Goal: Task Accomplishment & Management: Use online tool/utility

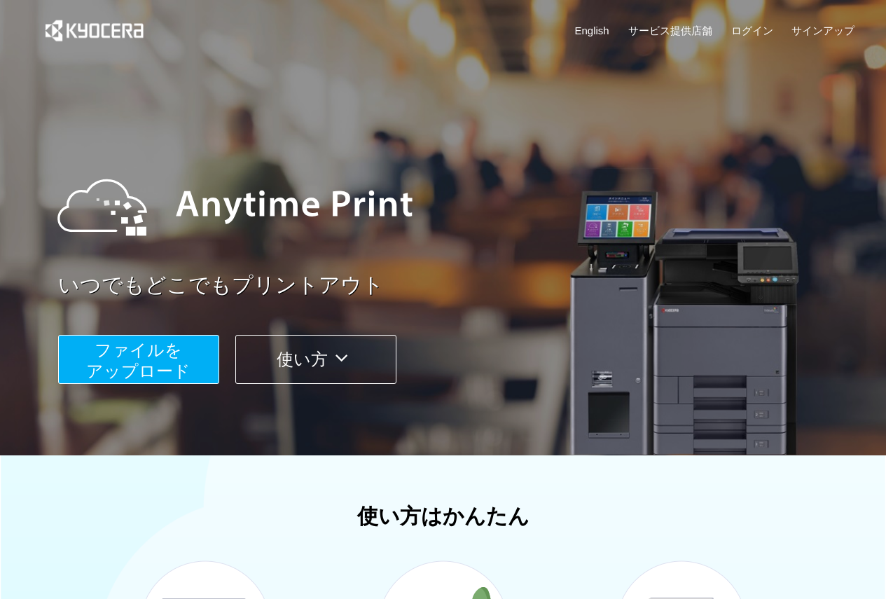
click at [193, 366] on button "ファイルを ​​アップロード" at bounding box center [138, 359] width 161 height 49
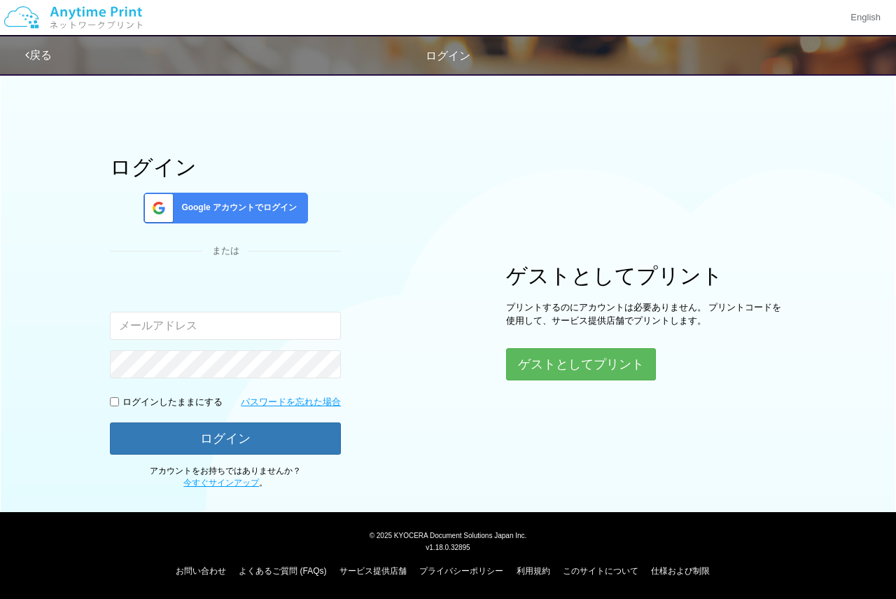
click at [192, 329] on input "email" at bounding box center [225, 326] width 231 height 28
click at [27, 50] on icon at bounding box center [27, 55] width 4 height 11
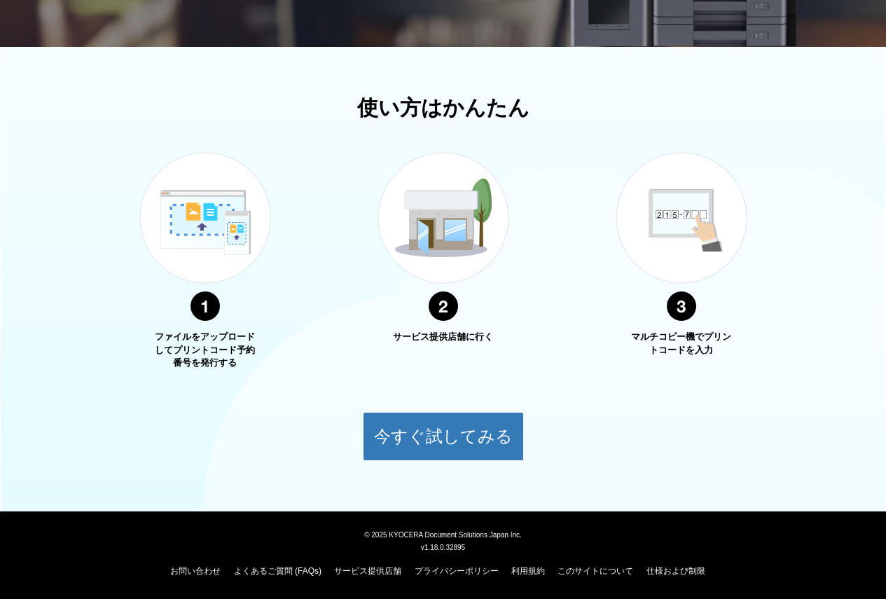
scroll to position [268, 0]
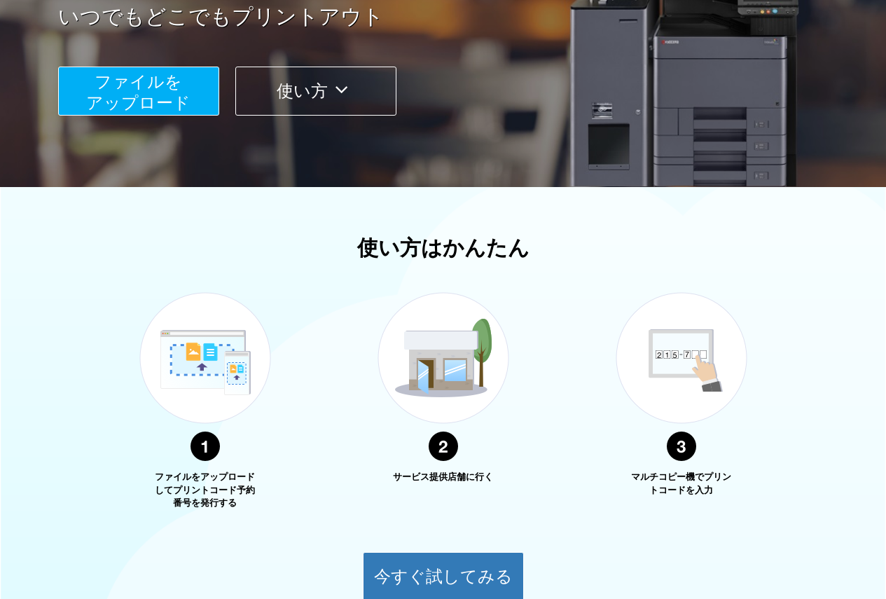
click at [150, 111] on span "ファイルを ​​アップロード" at bounding box center [138, 92] width 104 height 40
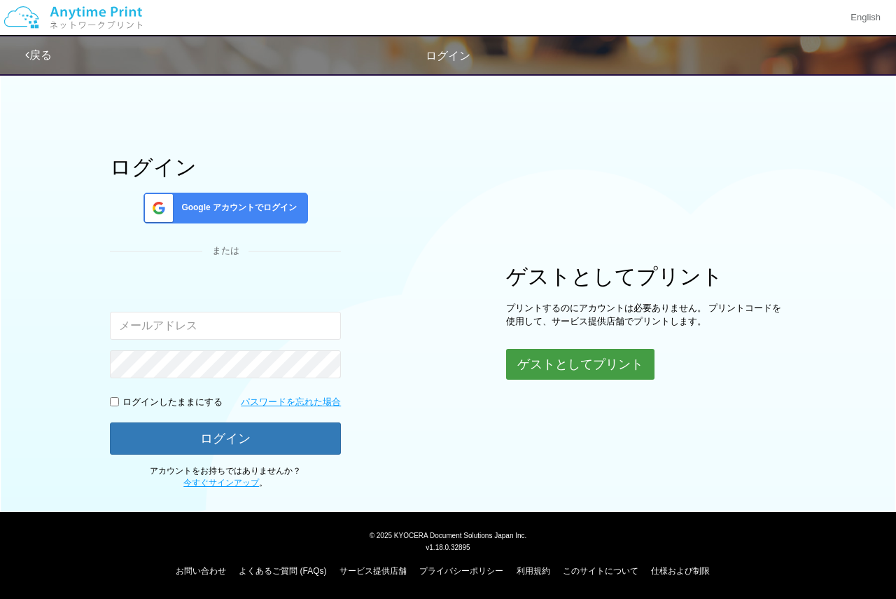
click at [546, 366] on button "ゲストとしてプリント" at bounding box center [580, 364] width 148 height 31
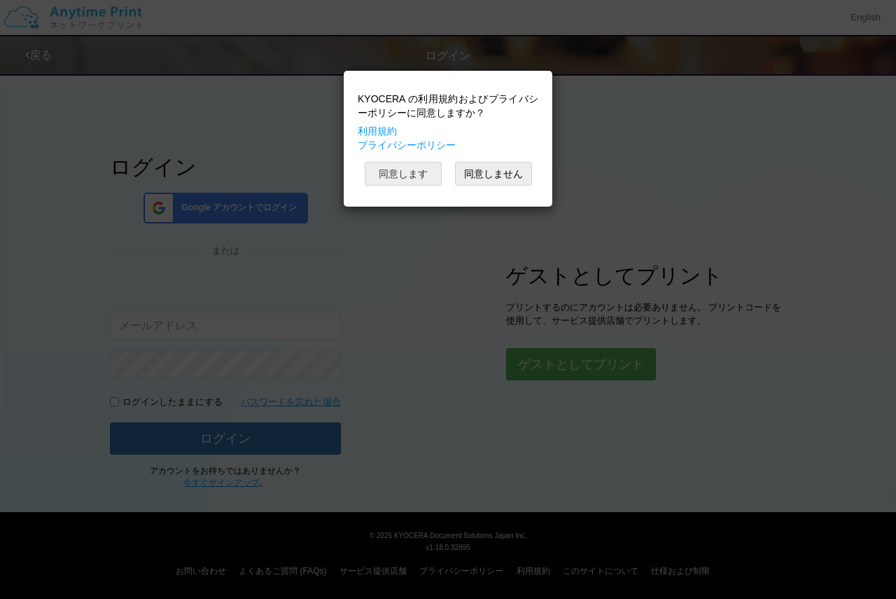
click at [421, 169] on button "同意します" at bounding box center [403, 174] width 77 height 24
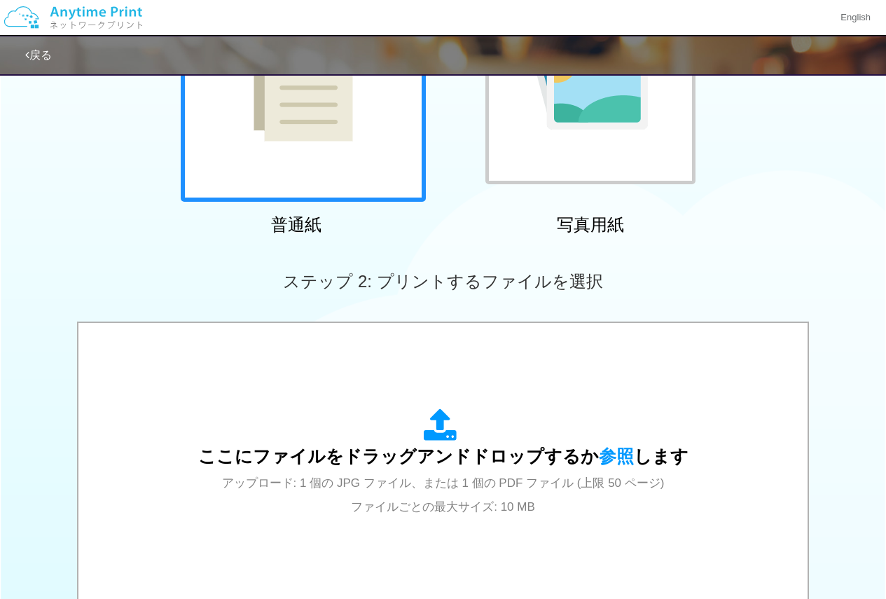
scroll to position [350, 0]
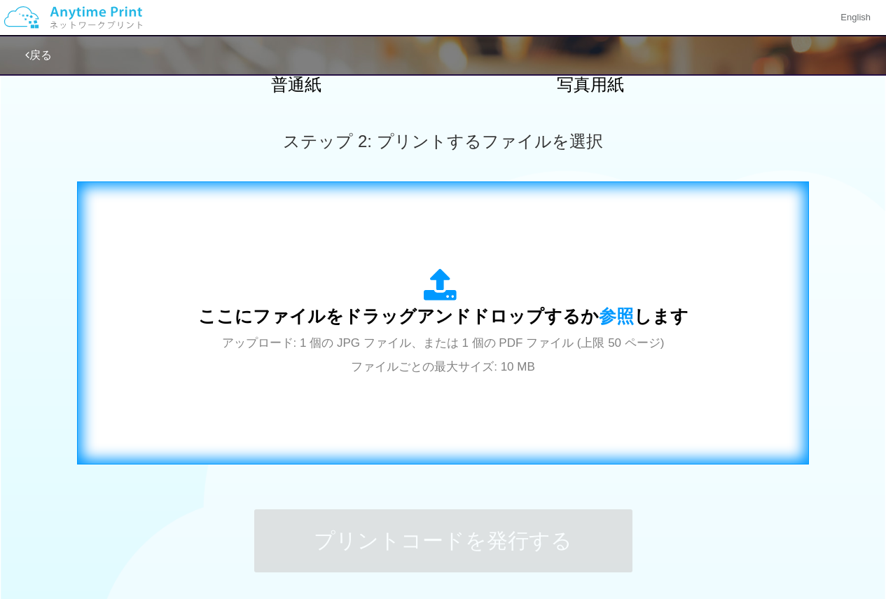
click at [246, 228] on div "ここにファイルをドラッグアンドドロップするか 参照 します アップロード: 1 個の JPG ファイル、または 1 個の PDF ファイル (上限 50 ペー…" at bounding box center [443, 322] width 702 height 253
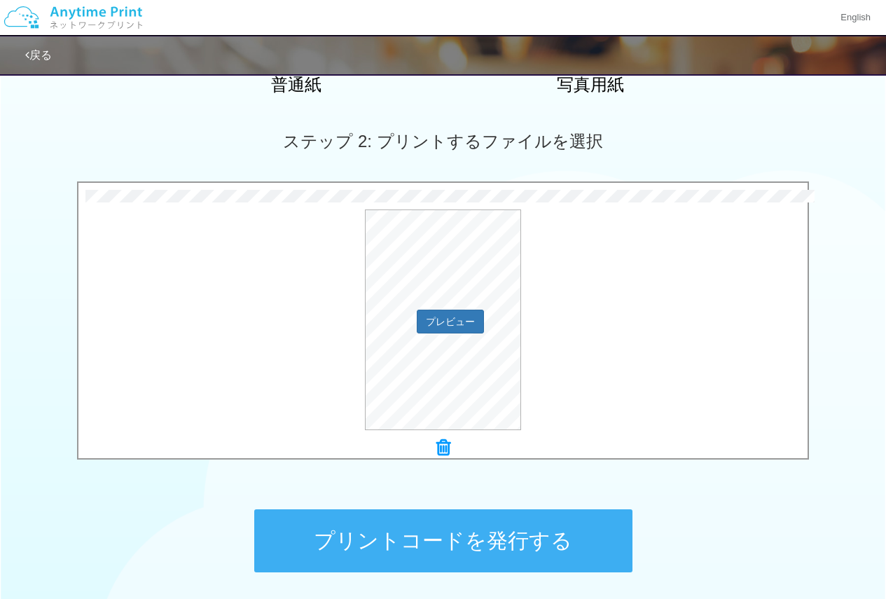
click at [209, 345] on div "プレビュー" at bounding box center [442, 319] width 729 height 221
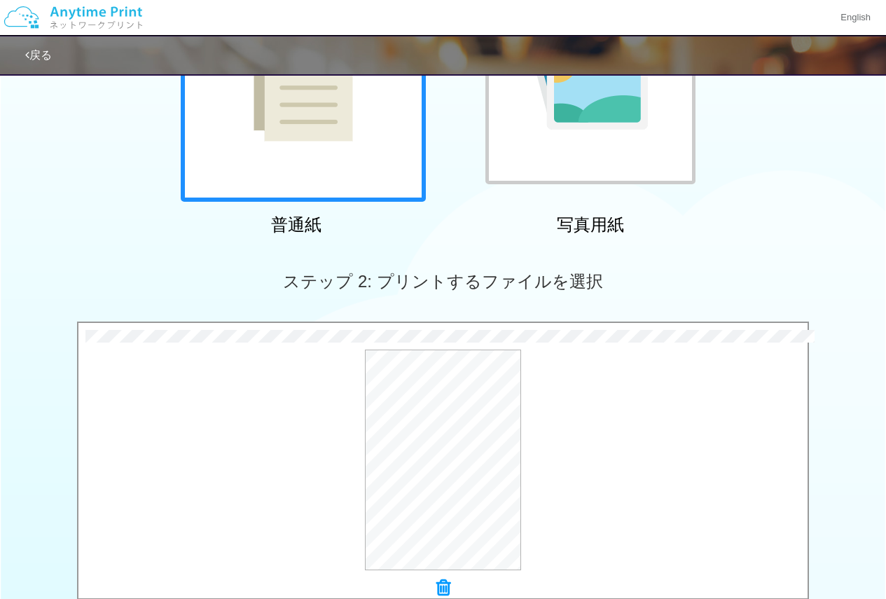
scroll to position [420, 0]
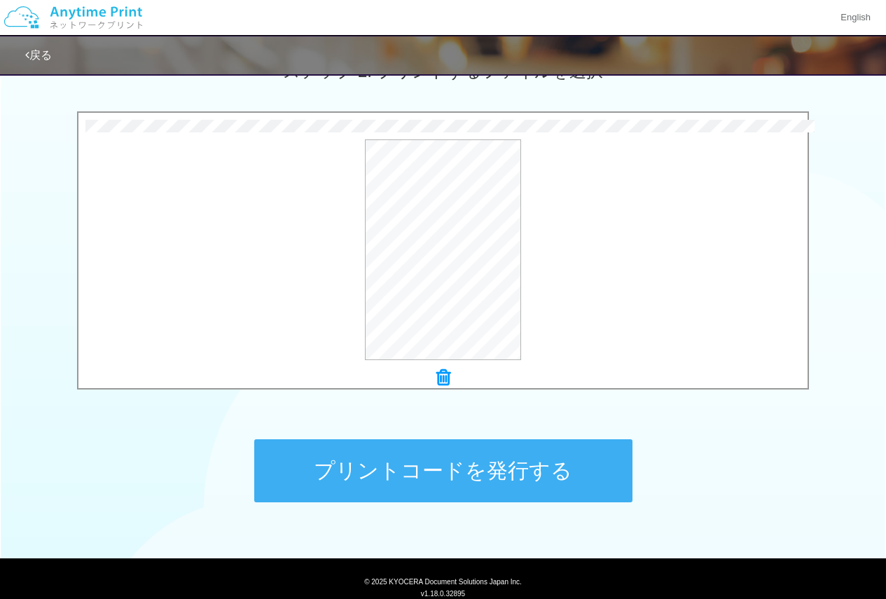
click at [300, 477] on button "プリントコードを発行する" at bounding box center [443, 470] width 378 height 63
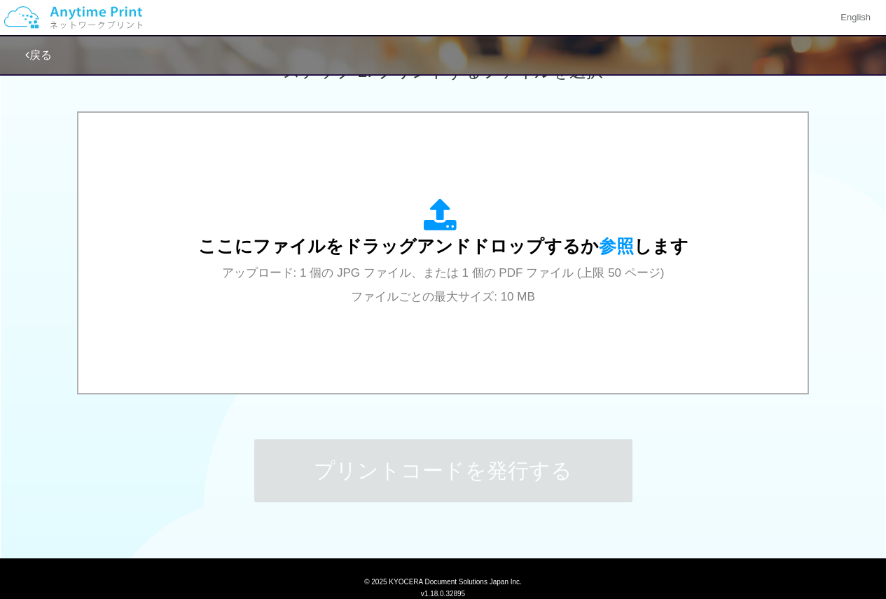
scroll to position [0, 0]
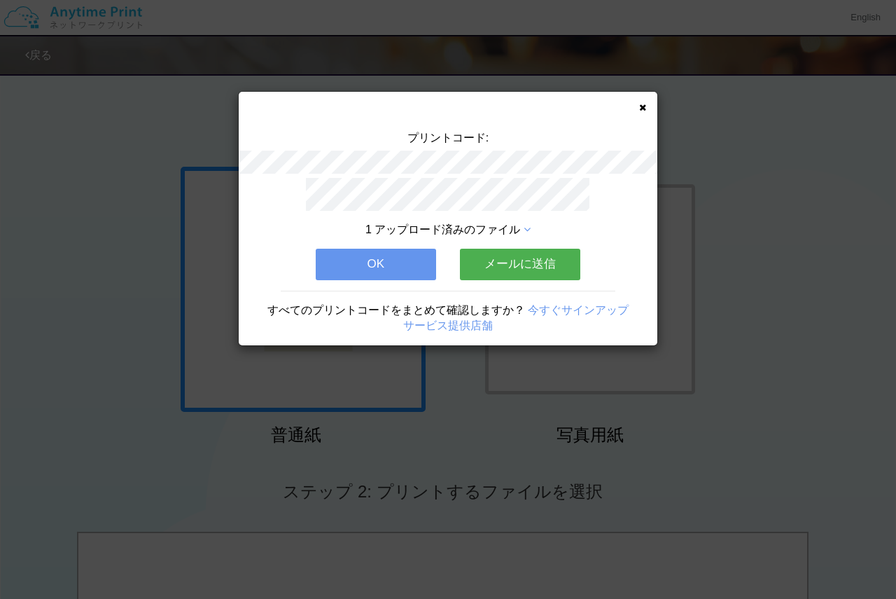
click at [352, 258] on button "OK" at bounding box center [376, 264] width 120 height 31
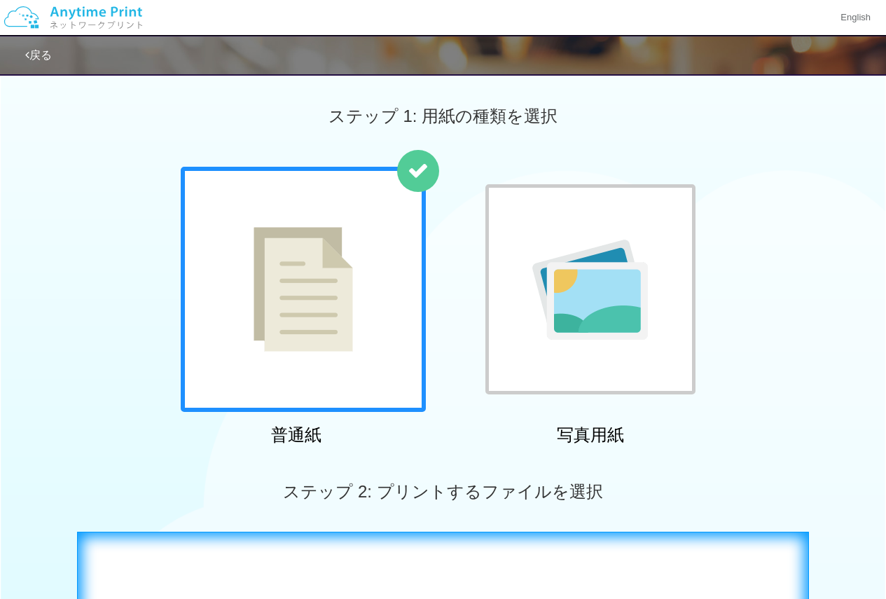
scroll to position [210, 0]
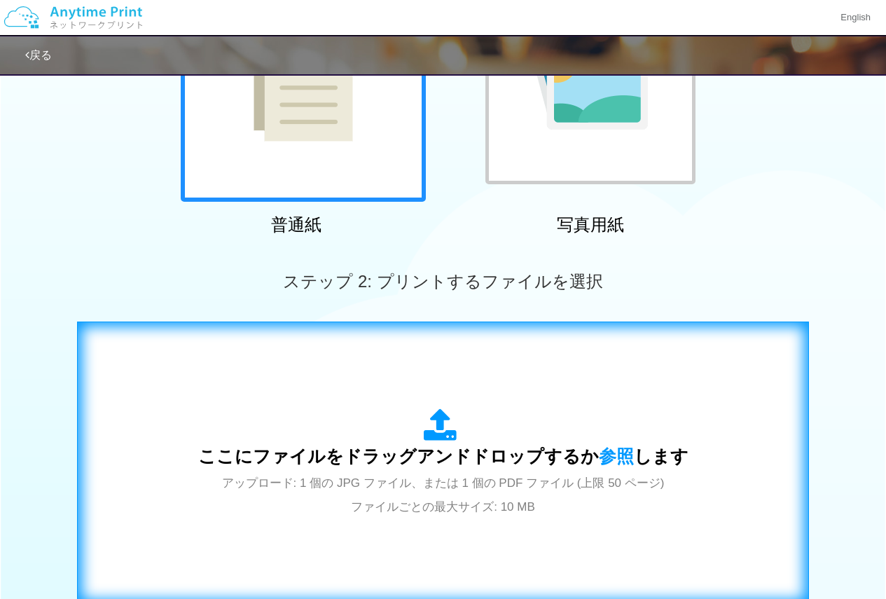
click at [392, 452] on span "ここにファイルをドラッグアンドドロップするか 参照 します" at bounding box center [443, 456] width 490 height 20
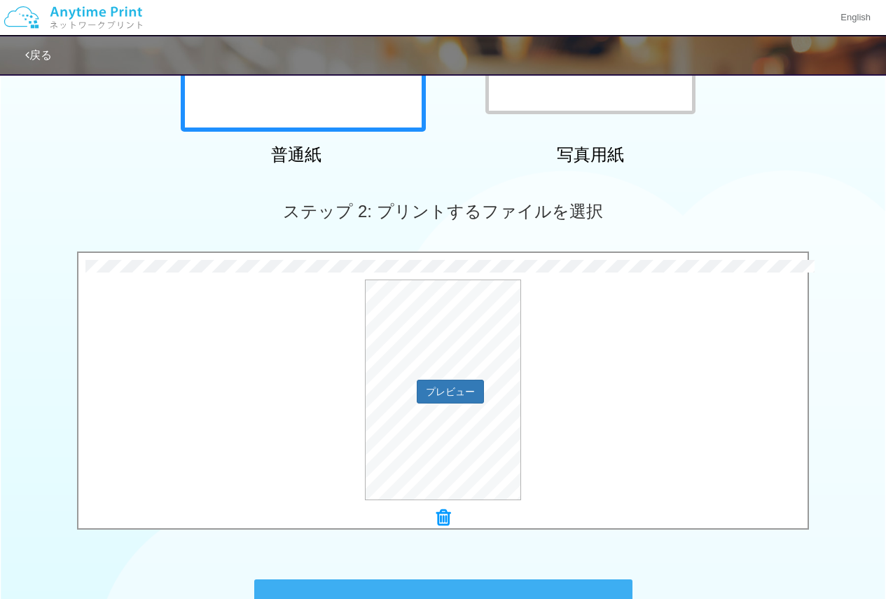
scroll to position [350, 0]
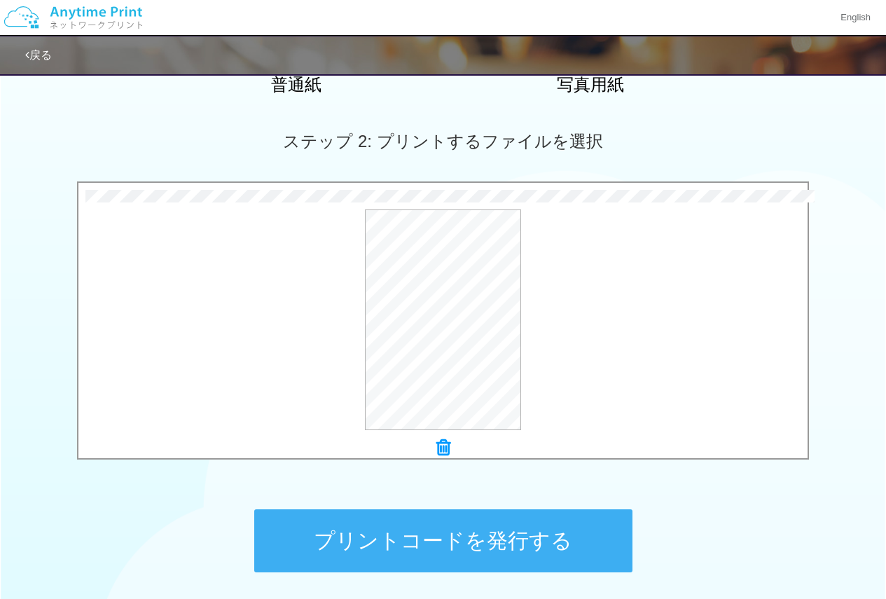
click at [448, 540] on button "プリントコードを発行する" at bounding box center [443, 540] width 378 height 63
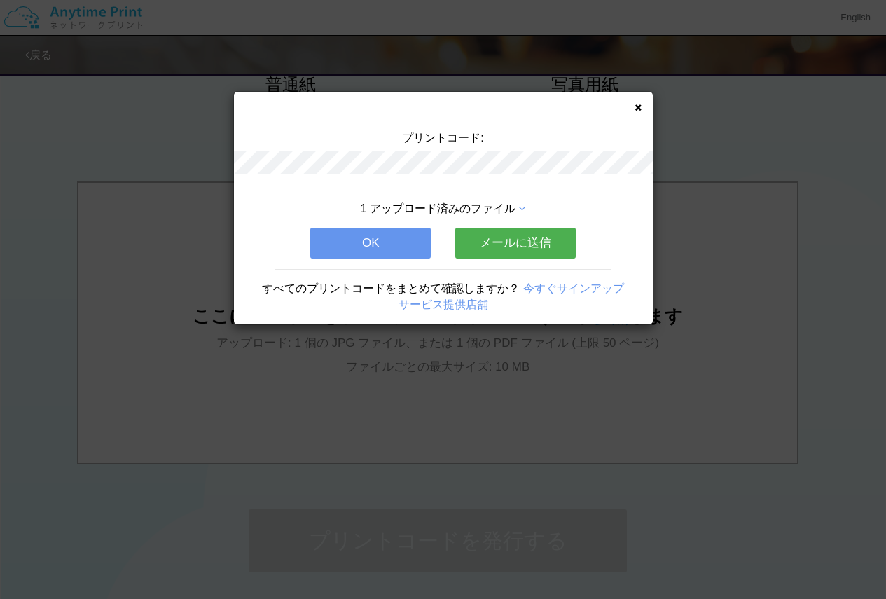
scroll to position [0, 0]
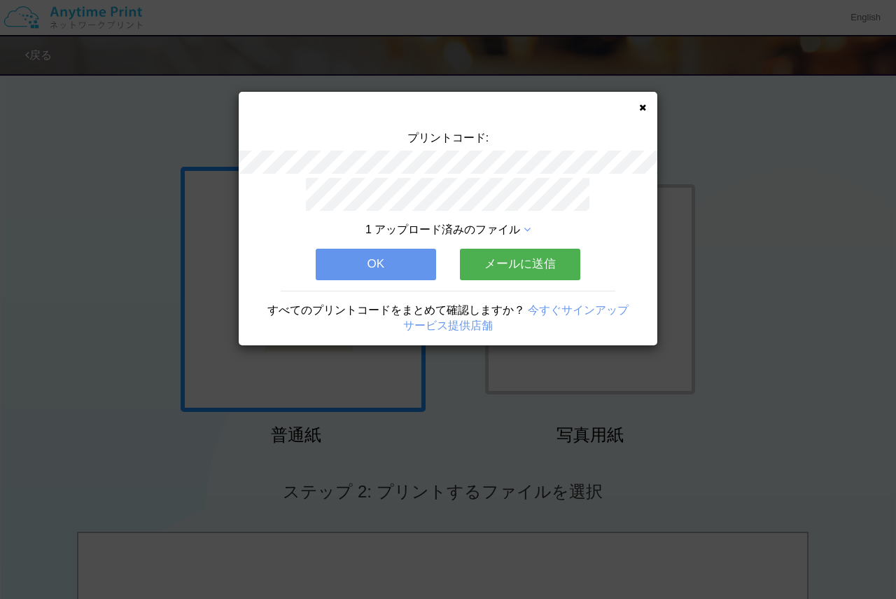
click at [524, 224] on icon at bounding box center [527, 229] width 7 height 11
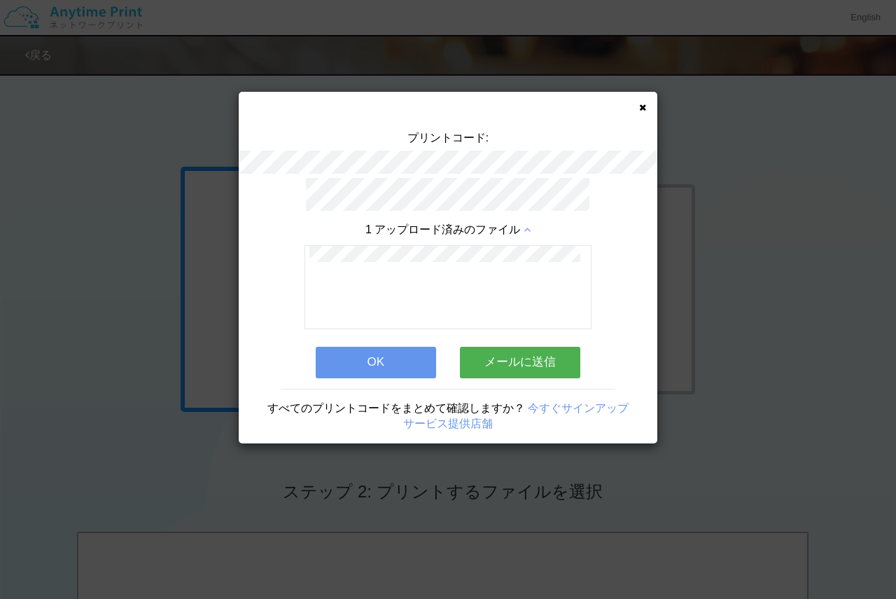
click at [524, 224] on icon at bounding box center [527, 229] width 7 height 11
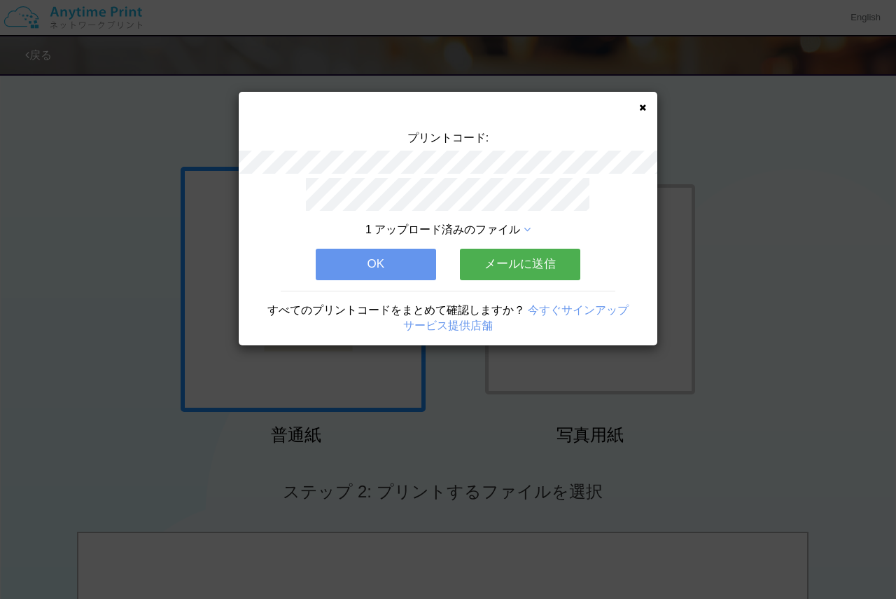
click at [426, 255] on button "OK" at bounding box center [376, 264] width 120 height 31
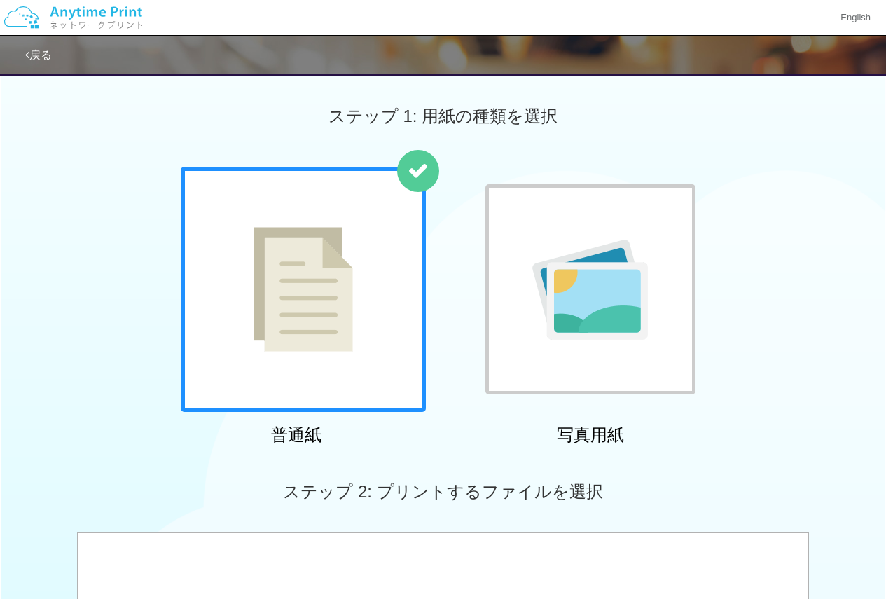
click at [39, 60] on link "戻る" at bounding box center [38, 55] width 27 height 12
